Goal: Task Accomplishment & Management: Use online tool/utility

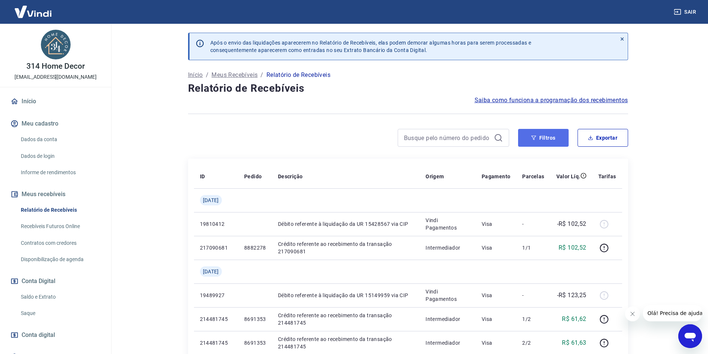
click at [537, 143] on button "Filtros" at bounding box center [543, 138] width 51 height 18
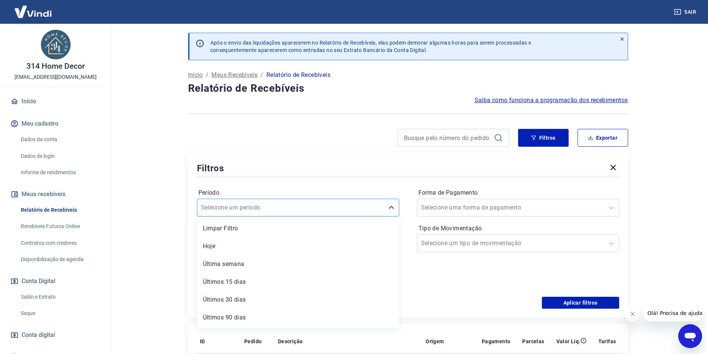
click at [229, 207] on input "Período" at bounding box center [238, 207] width 75 height 9
click at [131, 253] on main "Após o envio das liquidações aparecerem no Relatório de Recebíveis, elas podem …" at bounding box center [408, 189] width 600 height 330
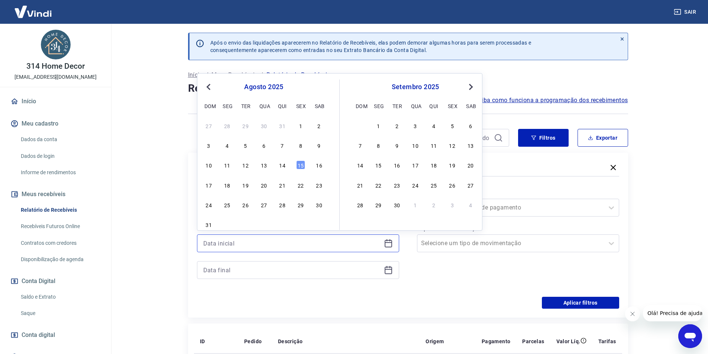
click at [307, 246] on input at bounding box center [292, 243] width 178 height 11
click at [209, 88] on span "Previous Month" at bounding box center [209, 87] width 0 height 9
click at [245, 127] on div "1" at bounding box center [245, 125] width 9 height 9
type input "[DATE]"
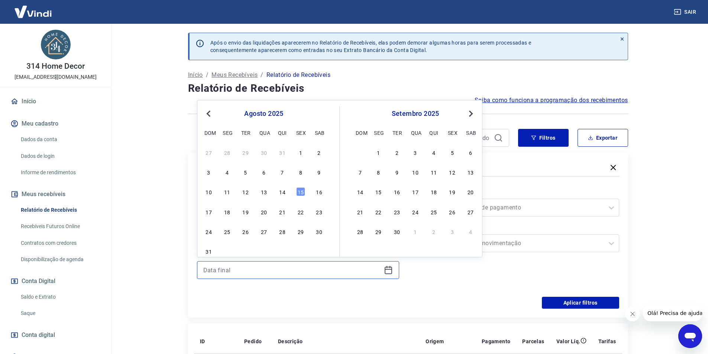
click at [232, 272] on input at bounding box center [292, 270] width 178 height 11
click at [209, 114] on span "Previous Month" at bounding box center [209, 113] width 0 height 9
click at [284, 232] on div "31" at bounding box center [282, 231] width 9 height 9
type input "[DATE]"
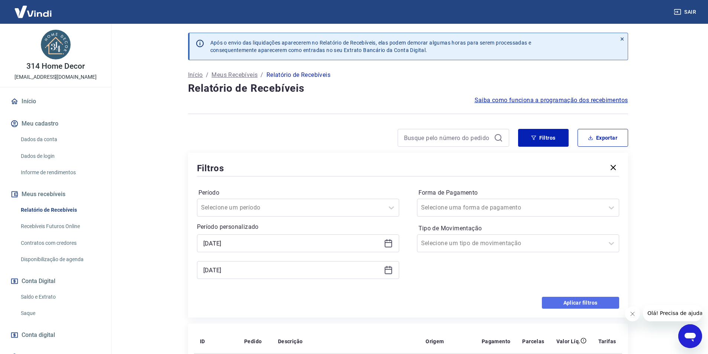
click at [565, 307] on button "Aplicar filtros" at bounding box center [580, 303] width 77 height 12
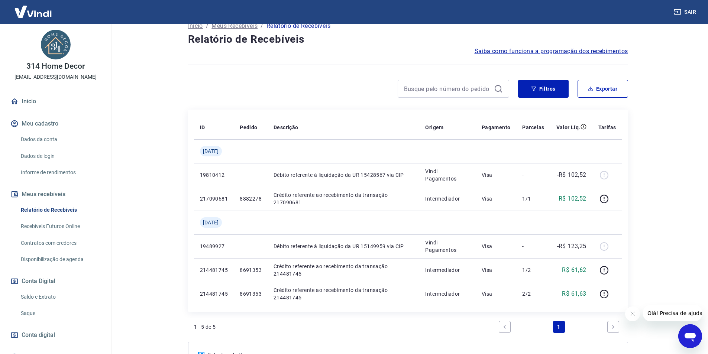
scroll to position [49, 0]
click at [602, 89] on button "Exportar" at bounding box center [603, 89] width 51 height 18
type input "[DATE]"
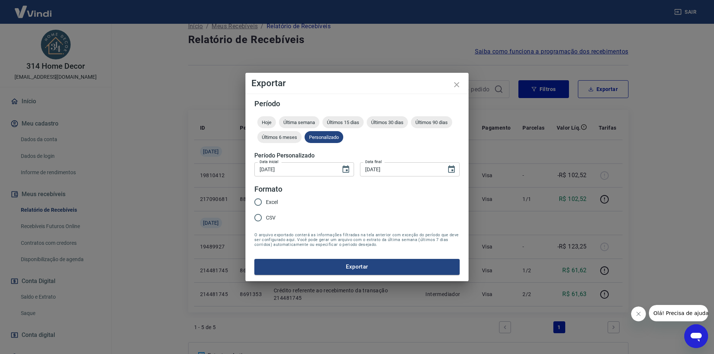
click at [256, 204] on input "Excel" at bounding box center [258, 202] width 16 height 16
radio input "true"
click at [355, 269] on button "Exportar" at bounding box center [356, 267] width 205 height 16
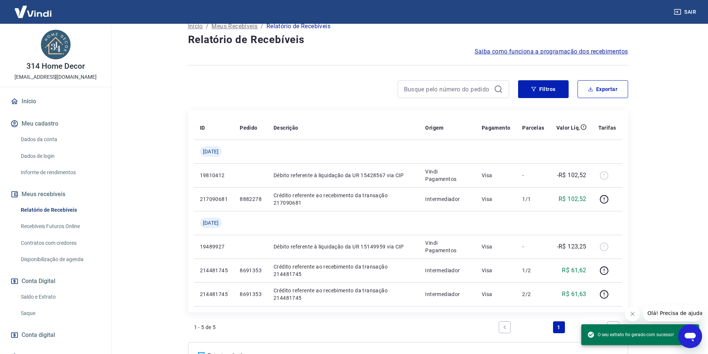
click at [630, 314] on icon "Fechar mensagem da empresa" at bounding box center [632, 314] width 6 height 6
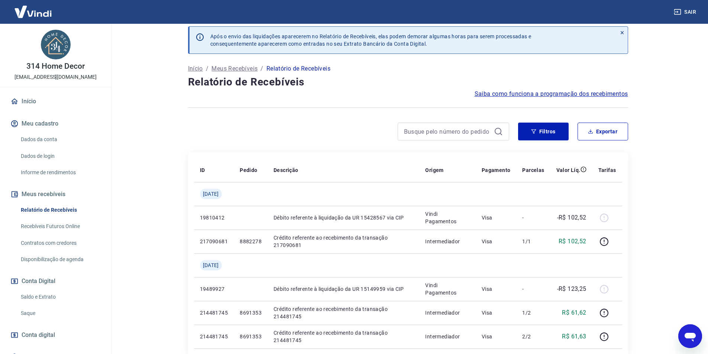
scroll to position [0, 0]
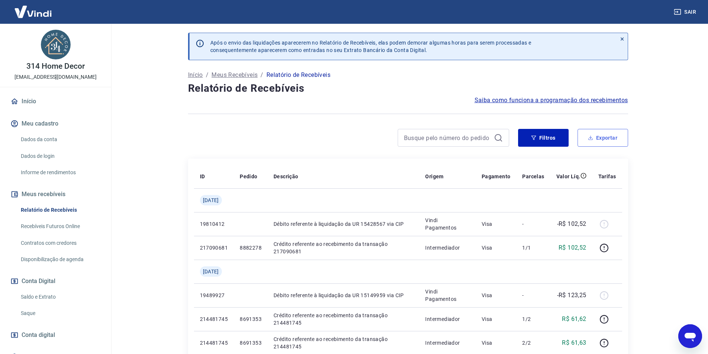
click at [614, 140] on button "Exportar" at bounding box center [603, 138] width 51 height 18
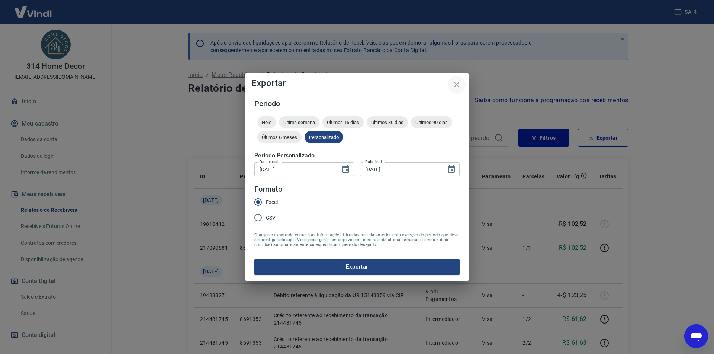
click at [455, 87] on icon "close" at bounding box center [456, 84] width 5 height 5
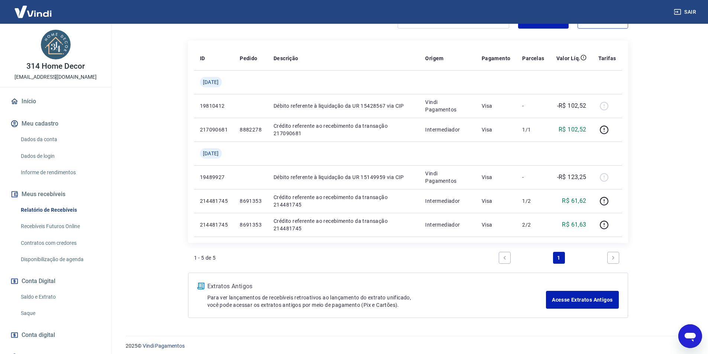
scroll to position [123, 0]
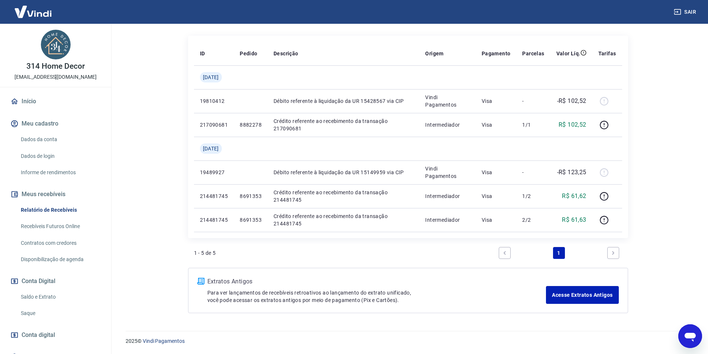
click at [29, 301] on link "Saldo e Extrato" at bounding box center [60, 297] width 84 height 15
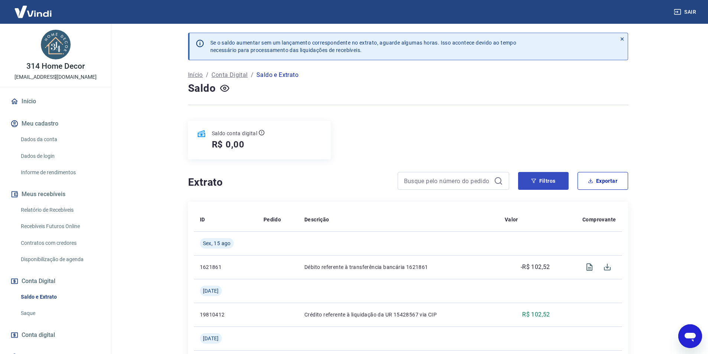
click at [546, 148] on div "Saldo conta digital R$ 0,00" at bounding box center [408, 140] width 440 height 39
click at [533, 183] on icon "button" at bounding box center [533, 181] width 5 height 4
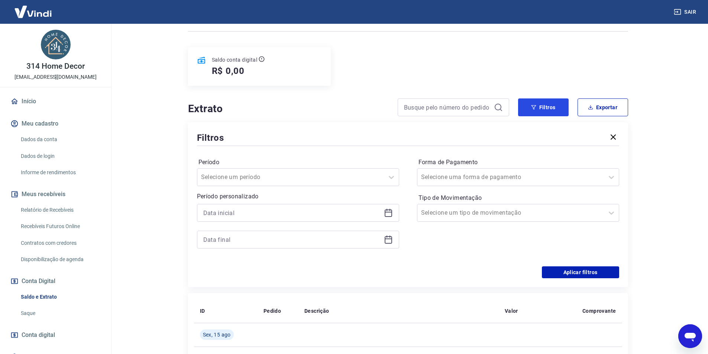
scroll to position [74, 0]
click at [391, 215] on icon at bounding box center [388, 212] width 9 height 9
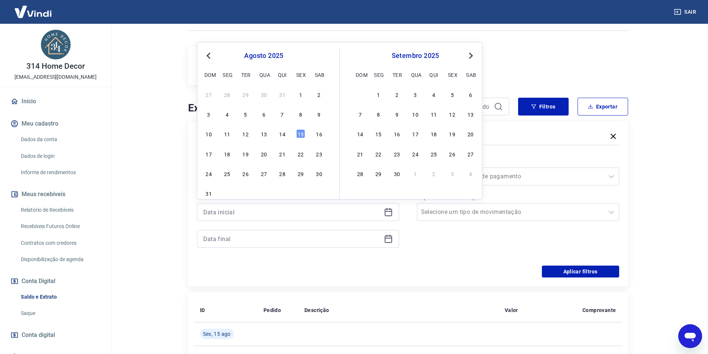
click at [208, 59] on button "Previous Month" at bounding box center [208, 55] width 9 height 9
click at [248, 96] on div "1" at bounding box center [245, 94] width 9 height 9
type input "[DATE]"
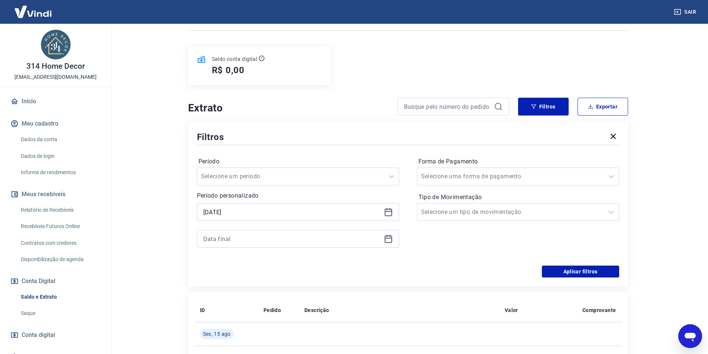
click at [389, 241] on icon at bounding box center [388, 239] width 9 height 9
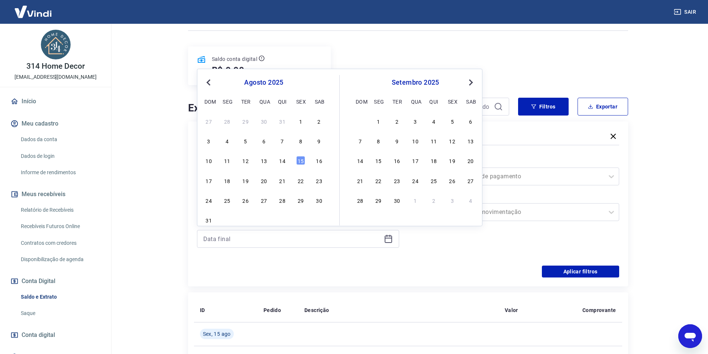
click at [207, 84] on button "Previous Month" at bounding box center [208, 82] width 9 height 9
click at [282, 203] on div "31" at bounding box center [282, 200] width 9 height 9
type input "[DATE]"
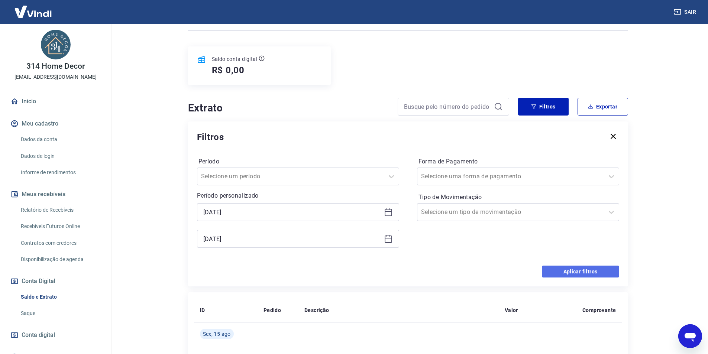
click at [566, 270] on button "Aplicar filtros" at bounding box center [580, 272] width 77 height 12
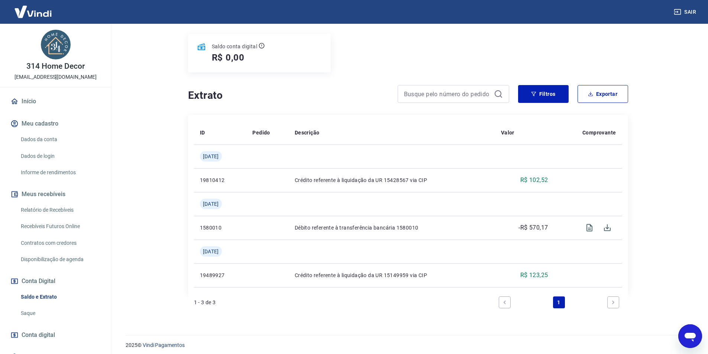
scroll to position [91, 0]
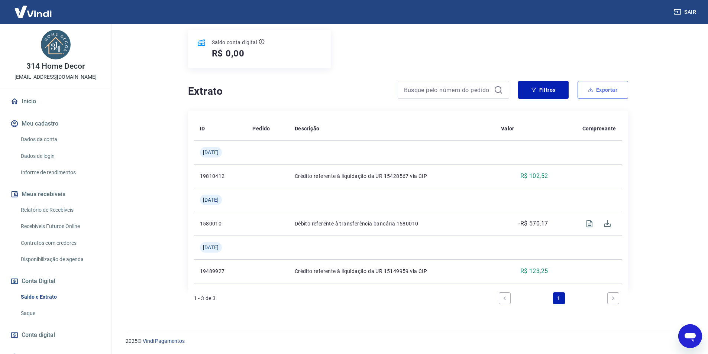
click at [610, 94] on button "Exportar" at bounding box center [603, 90] width 51 height 18
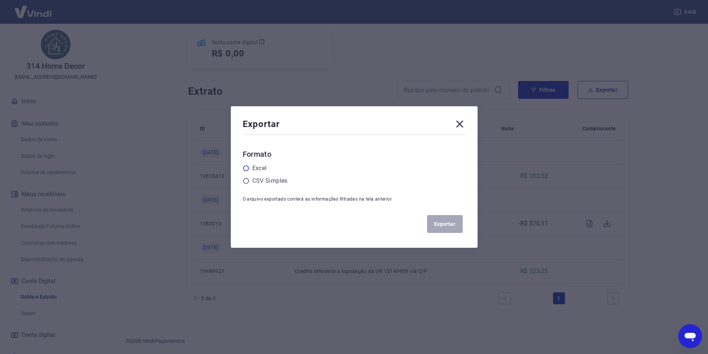
click at [249, 167] on icon at bounding box center [246, 168] width 7 height 7
click at [0, 0] on input "radio" at bounding box center [0, 0] width 0 height 0
click at [441, 226] on button "Exportar" at bounding box center [445, 224] width 36 height 18
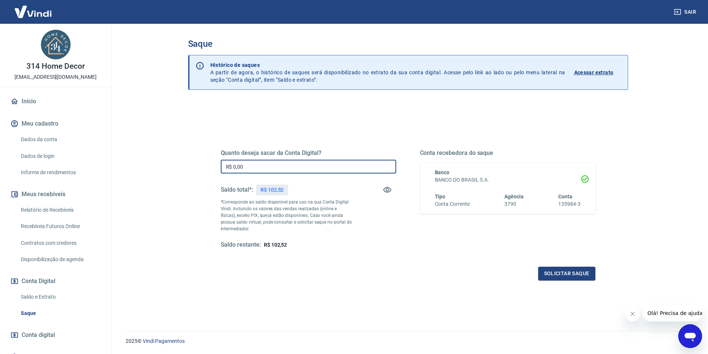
click at [262, 172] on input "R$ 0,00" at bounding box center [308, 167] width 175 height 14
type input "R$ 102,52"
click at [555, 274] on button "Solicitar saque" at bounding box center [566, 274] width 57 height 14
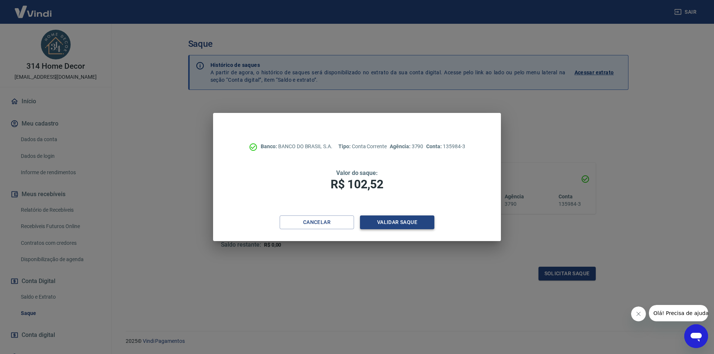
click at [393, 223] on button "Validar saque" at bounding box center [397, 223] width 74 height 14
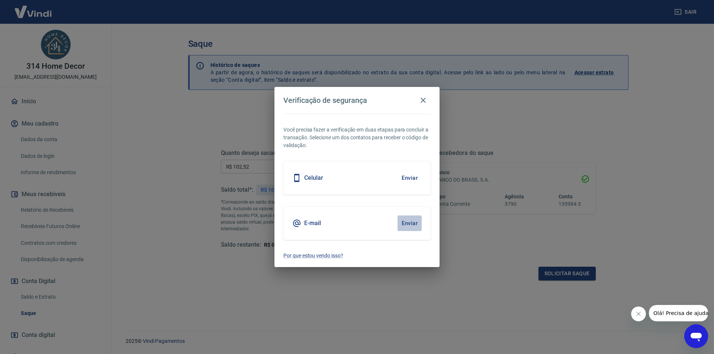
click at [417, 222] on button "Enviar" at bounding box center [409, 224] width 24 height 16
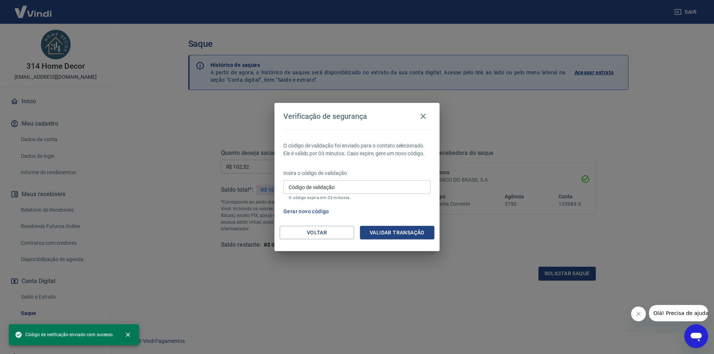
click at [128, 336] on icon "close" at bounding box center [128, 335] width 4 height 4
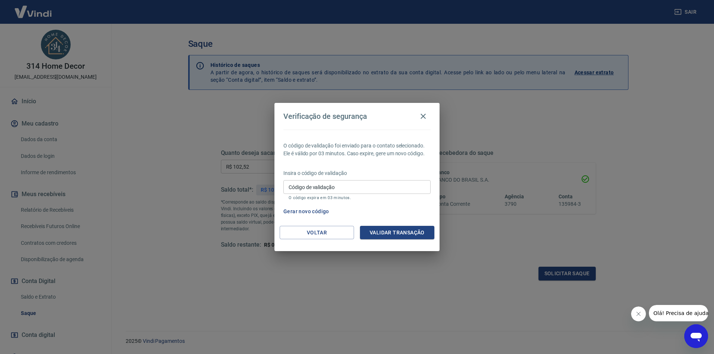
click at [324, 178] on div "Insira o código de validação Código de validação Código de validação O código e…" at bounding box center [356, 185] width 147 height 32
click at [324, 184] on input "Código de validação" at bounding box center [356, 187] width 147 height 14
paste input "107435"
type input "107435"
click at [384, 233] on button "Validar transação" at bounding box center [397, 233] width 74 height 14
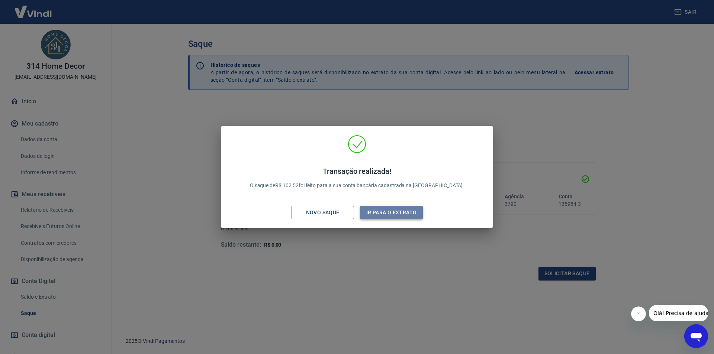
click at [406, 215] on button "Ir para o extrato" at bounding box center [391, 213] width 63 height 14
